Goal: Task Accomplishment & Management: Manage account settings

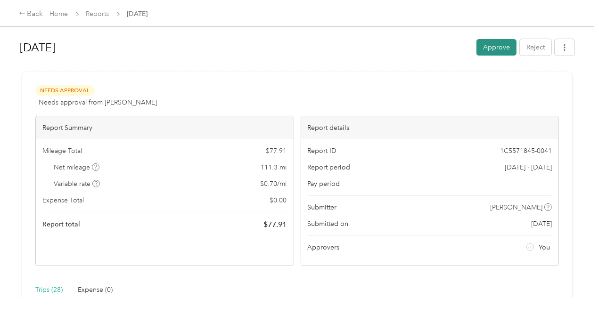
click at [487, 44] on button "Approve" at bounding box center [496, 47] width 40 height 16
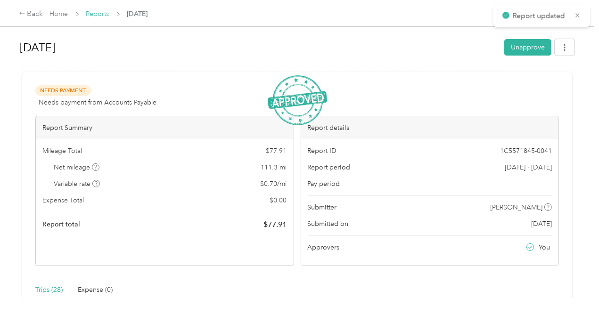
click at [104, 16] on link "Reports" at bounding box center [97, 14] width 23 height 8
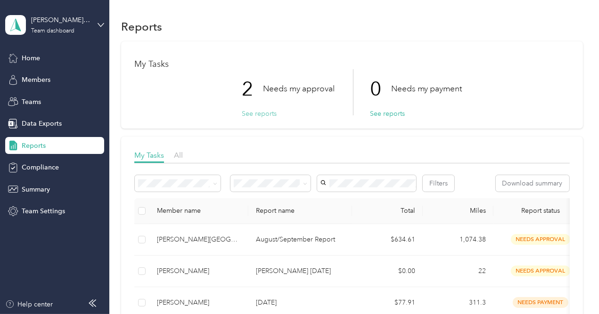
click at [258, 112] on button "See reports" at bounding box center [259, 114] width 35 height 10
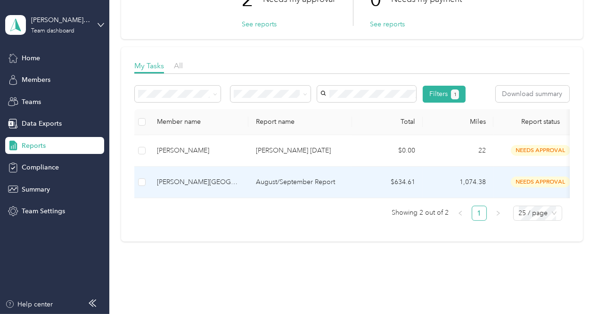
scroll to position [89, 0]
click at [329, 188] on p "August/September Report" at bounding box center [300, 183] width 89 height 10
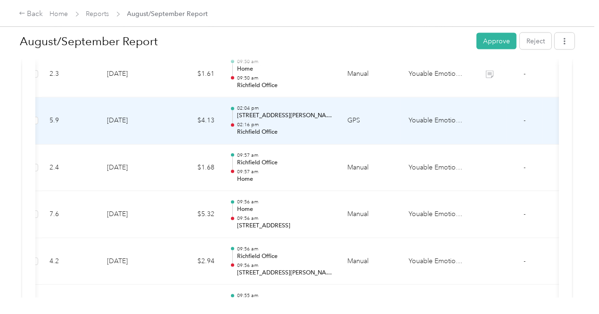
scroll to position [0, 1]
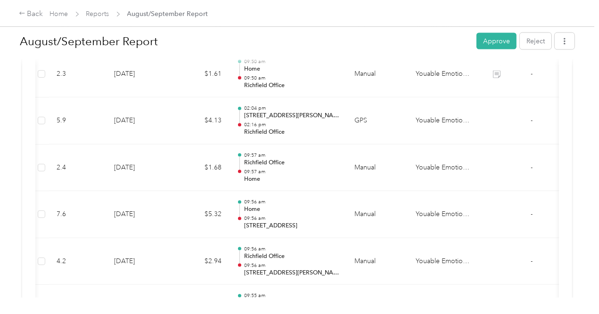
click at [94, 19] on div "Back Home Reports August/September Report" at bounding box center [113, 13] width 189 height 11
click at [94, 15] on link "Reports" at bounding box center [97, 14] width 23 height 8
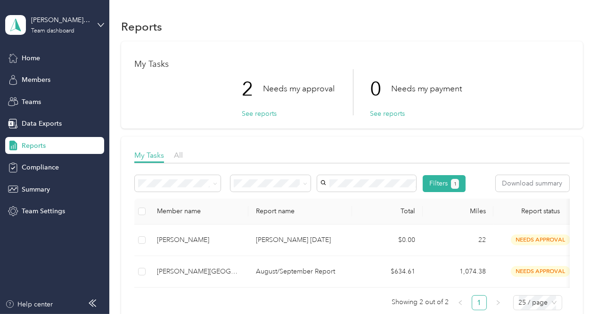
click at [585, 166] on div "Reports My Tasks 2 Needs my approval See reports 0 Needs my payment See reports…" at bounding box center [351, 191] width 485 height 382
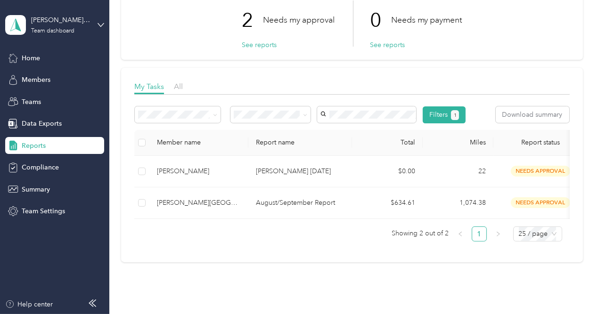
scroll to position [70, 0]
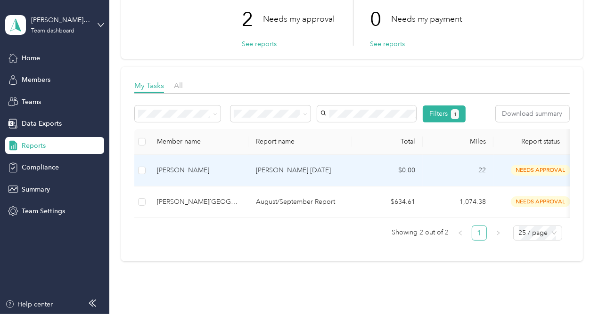
click at [339, 176] on p "[PERSON_NAME] [DATE]" at bounding box center [300, 170] width 89 height 10
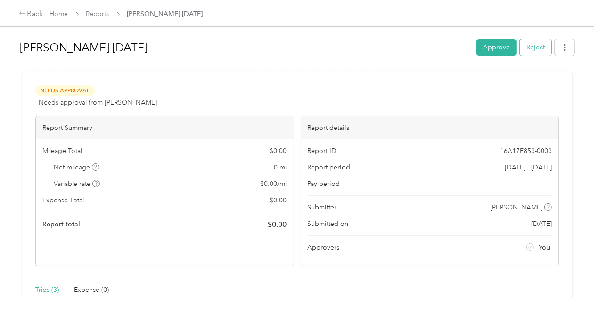
click at [530, 43] on button "Reject" at bounding box center [536, 47] width 32 height 16
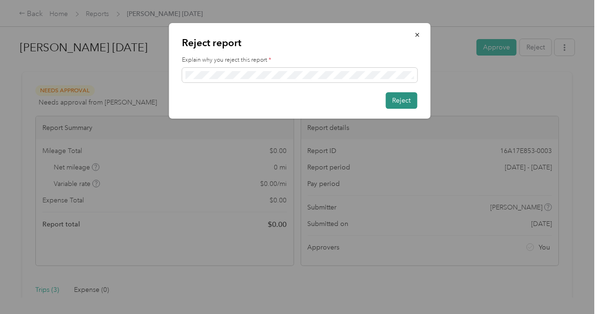
click at [401, 100] on button "Reject" at bounding box center [401, 100] width 32 height 16
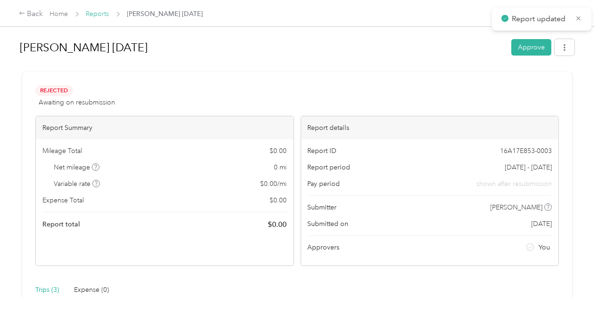
click at [97, 11] on link "Reports" at bounding box center [97, 14] width 23 height 8
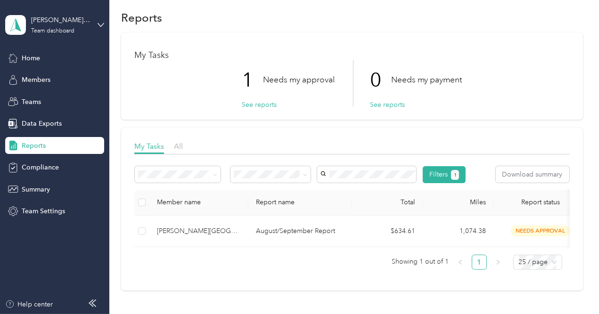
scroll to position [8, 0]
click at [37, 82] on span "Members" at bounding box center [36, 80] width 29 height 10
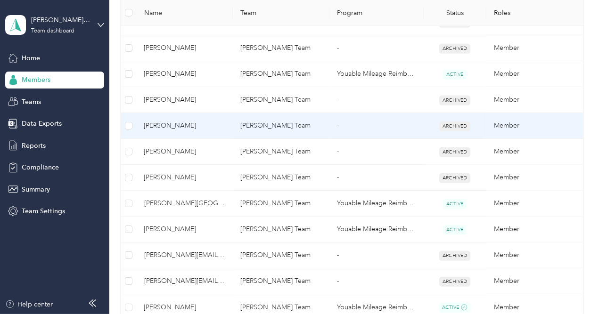
scroll to position [500, 0]
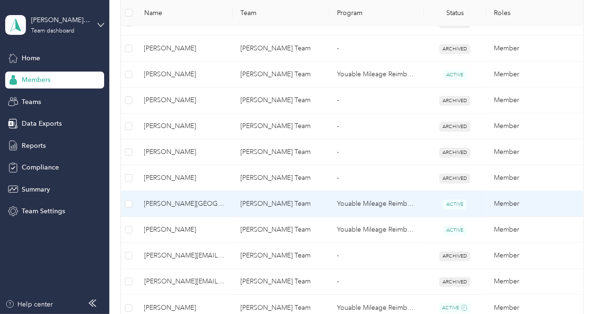
click at [270, 204] on td "[PERSON_NAME] Team" at bounding box center [281, 204] width 97 height 26
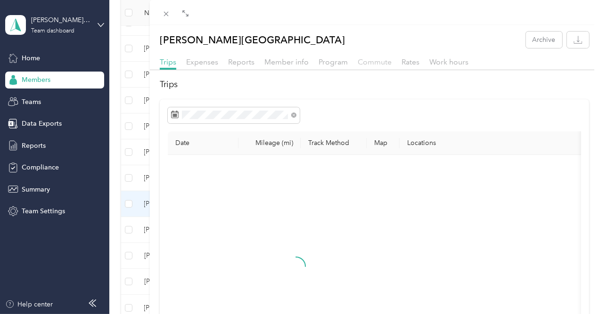
click at [391, 65] on span "Commute" at bounding box center [375, 61] width 34 height 9
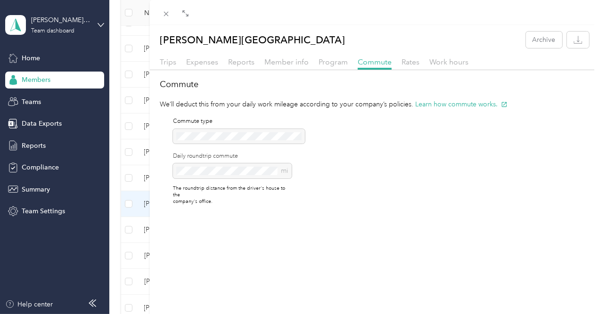
drag, startPoint x: 343, startPoint y: 186, endPoint x: 319, endPoint y: 191, distance: 25.0
click at [292, 191] on div "Commute type Daily roundtrip commute mi The roundtrip distance from the driver'…" at bounding box center [226, 161] width 132 height 104
click at [292, 179] on div "mi" at bounding box center [232, 170] width 119 height 15
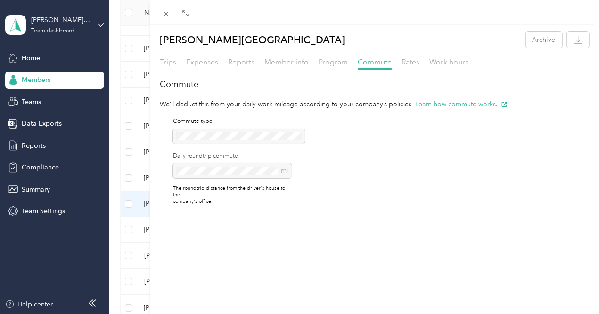
click at [474, 183] on div "Commute We’ll deduct this from your daily work mileage according to your compan…" at bounding box center [374, 145] width 449 height 135
click at [169, 16] on icon at bounding box center [166, 14] width 5 height 5
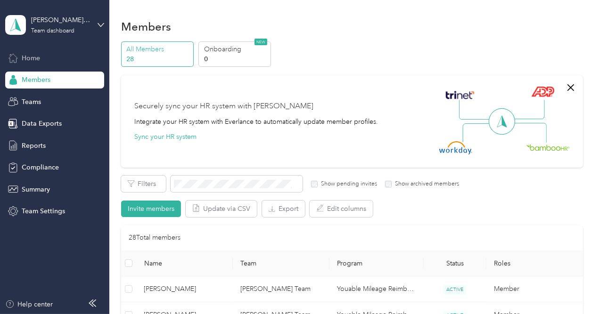
click at [32, 57] on span "Home" at bounding box center [31, 58] width 18 height 10
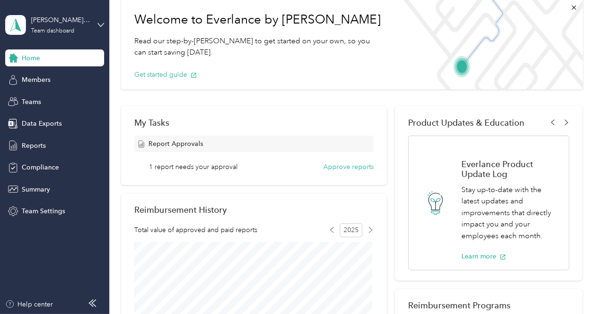
scroll to position [48, 0]
click at [340, 166] on button "Approve reports" at bounding box center [348, 168] width 50 height 10
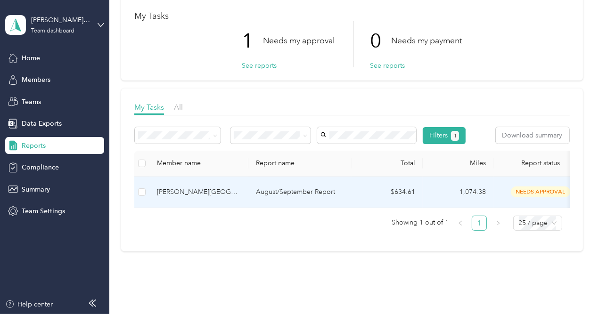
click at [261, 197] on p "August/September Report" at bounding box center [300, 192] width 89 height 10
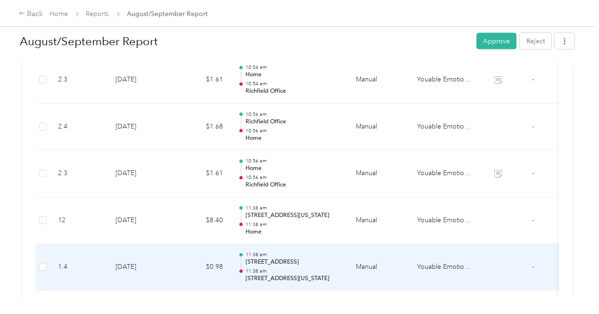
scroll to position [4174, 0]
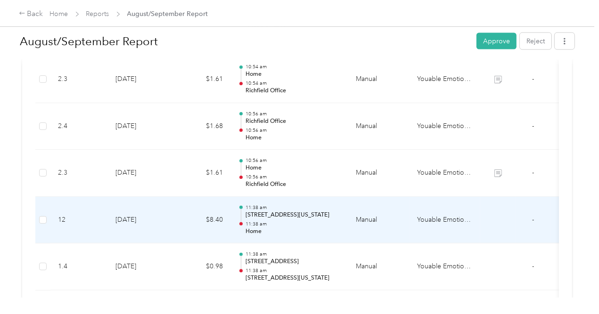
click at [253, 228] on p "Home" at bounding box center [292, 232] width 95 height 8
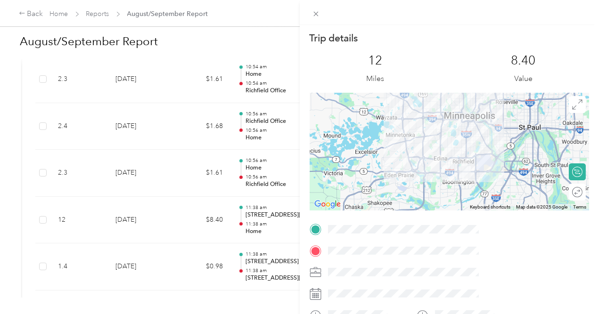
click at [456, 256] on span at bounding box center [457, 251] width 265 height 15
click at [13, 219] on div "Trip details This trip cannot be edited because it is either under review, appr…" at bounding box center [299, 157] width 599 height 314
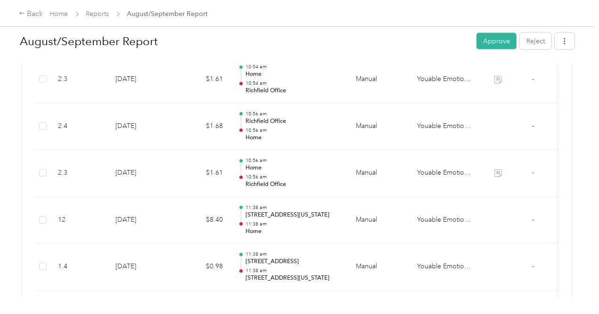
click at [13, 314] on div "Trip details This trip cannot be edited because it is either under review, appr…" at bounding box center [297, 314] width 594 height 0
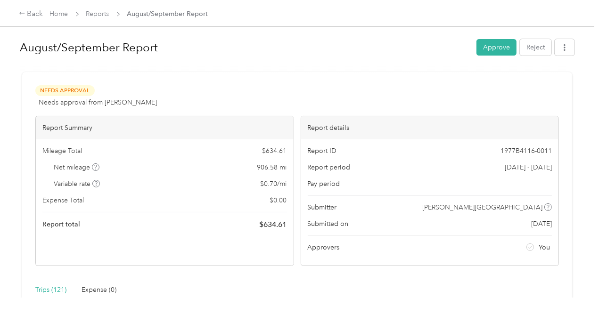
click at [583, 245] on div "August/September Report Approve Reject Needs Approval Needs approval from [PERS…" at bounding box center [297, 149] width 594 height 298
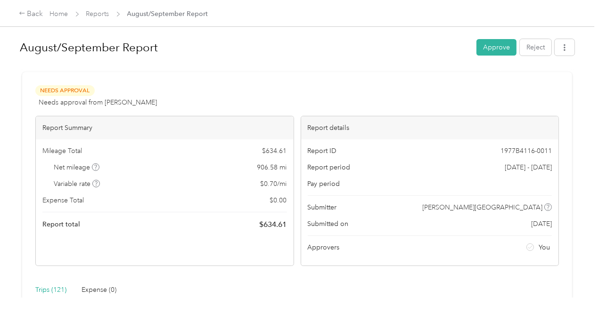
click at [424, 57] on h1 "August/September Report" at bounding box center [245, 47] width 450 height 23
